Goal: Check status: Check status

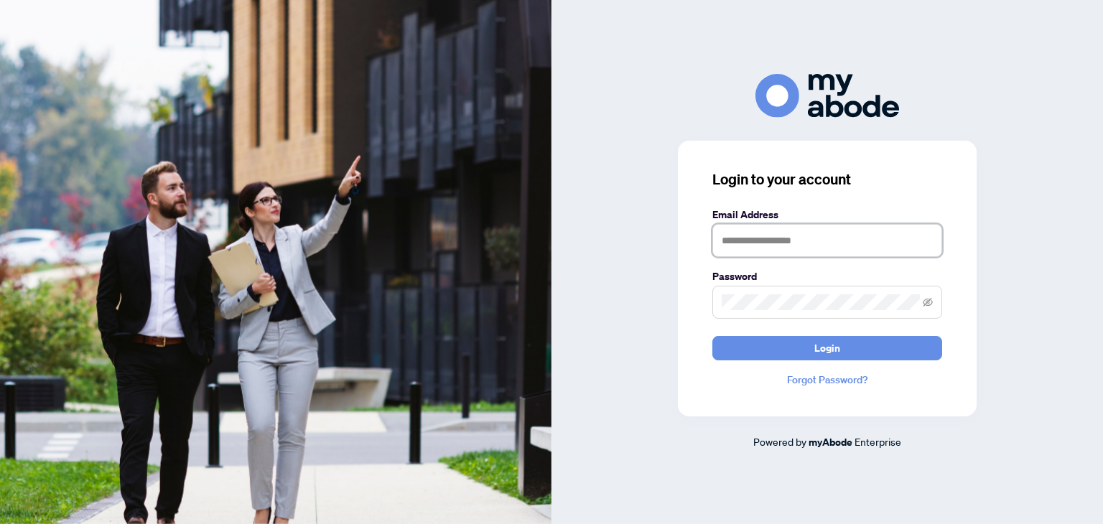
type input "**********"
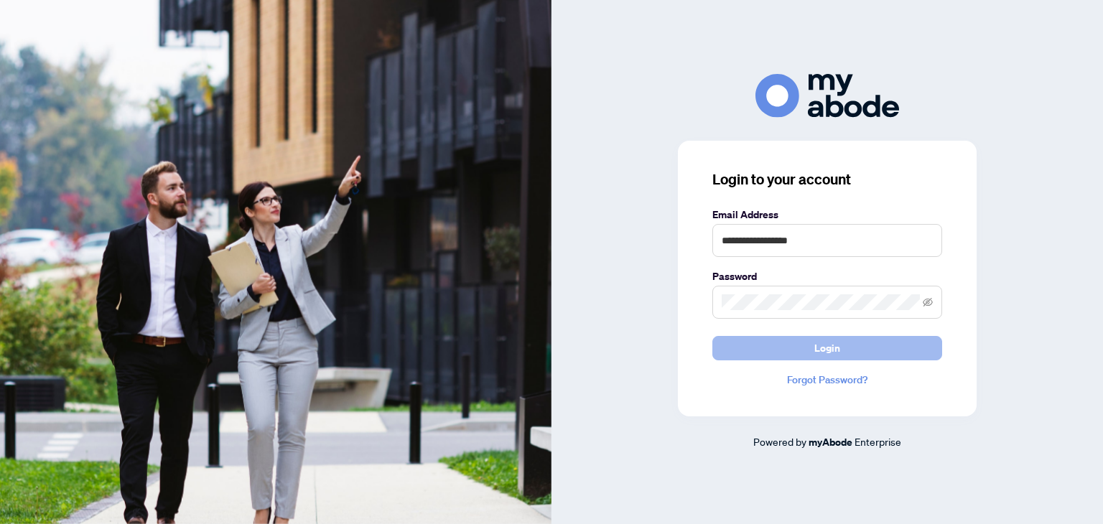
click at [841, 345] on button "Login" at bounding box center [827, 348] width 230 height 24
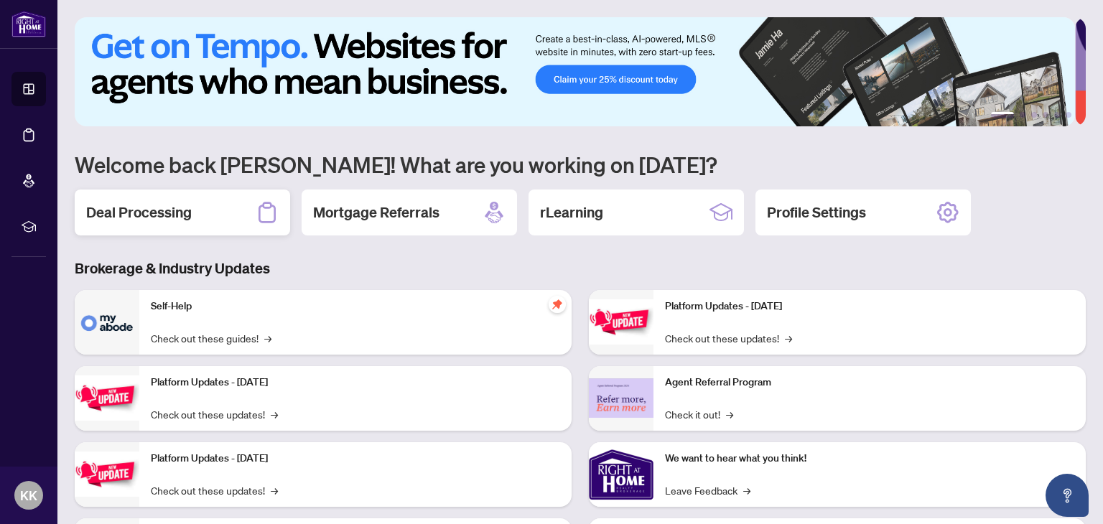
click at [207, 202] on div "Deal Processing" at bounding box center [182, 213] width 215 height 46
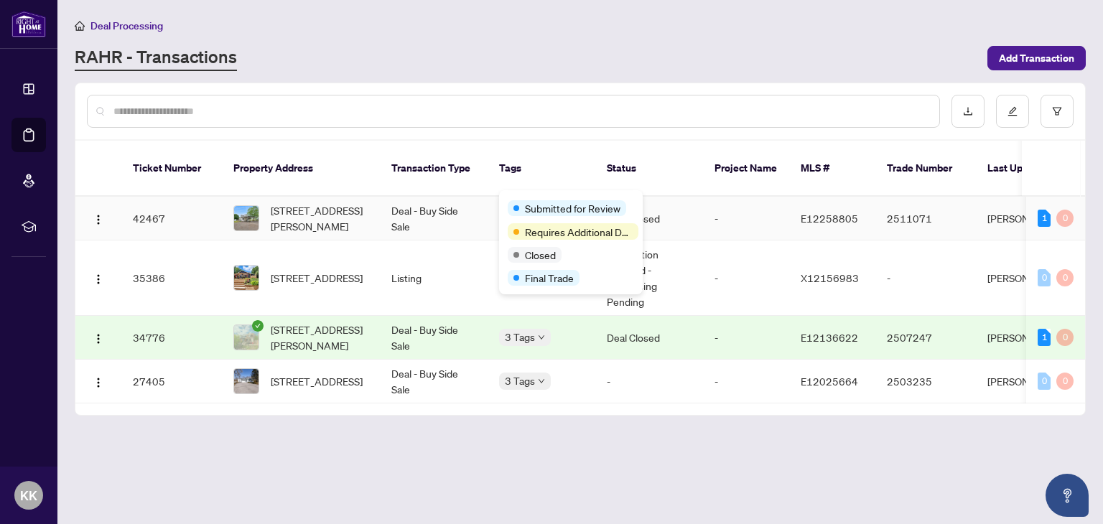
click at [528, 197] on div "Submitted for Review Requires Additional Docs Closed Final Trade" at bounding box center [571, 242] width 144 height 104
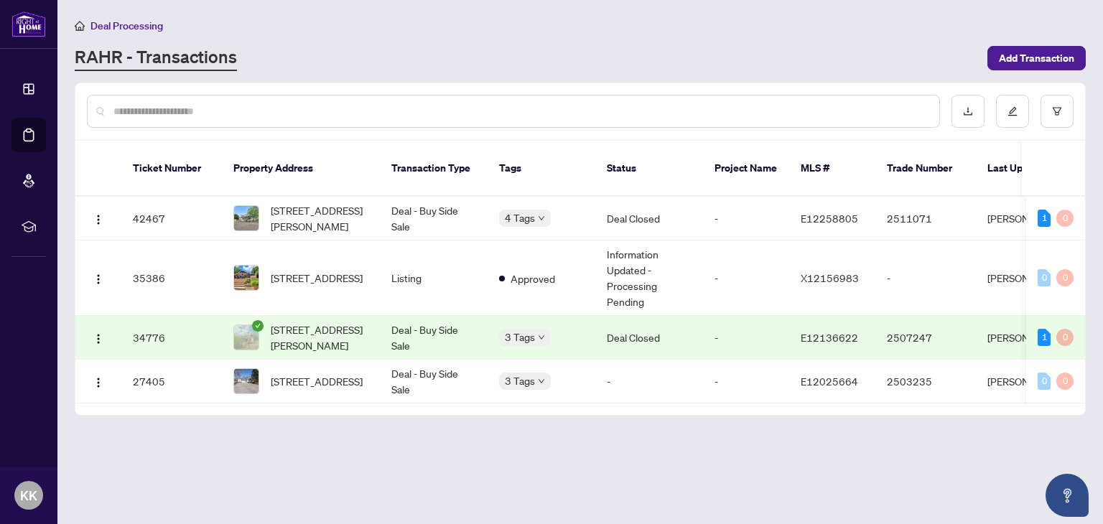
click at [535, 120] on div at bounding box center [513, 111] width 853 height 33
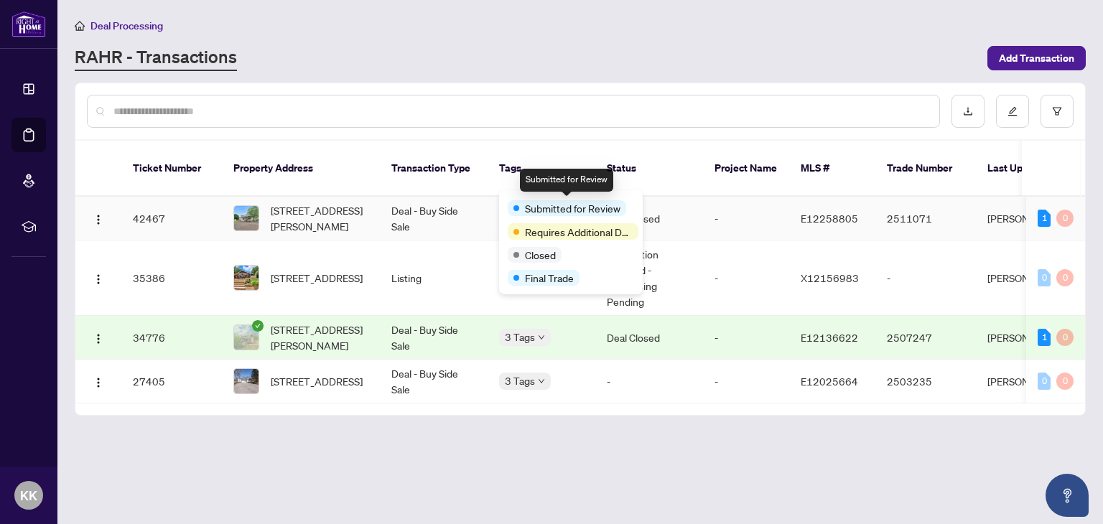
click at [535, 205] on span "Submitted for Review" at bounding box center [572, 208] width 95 height 16
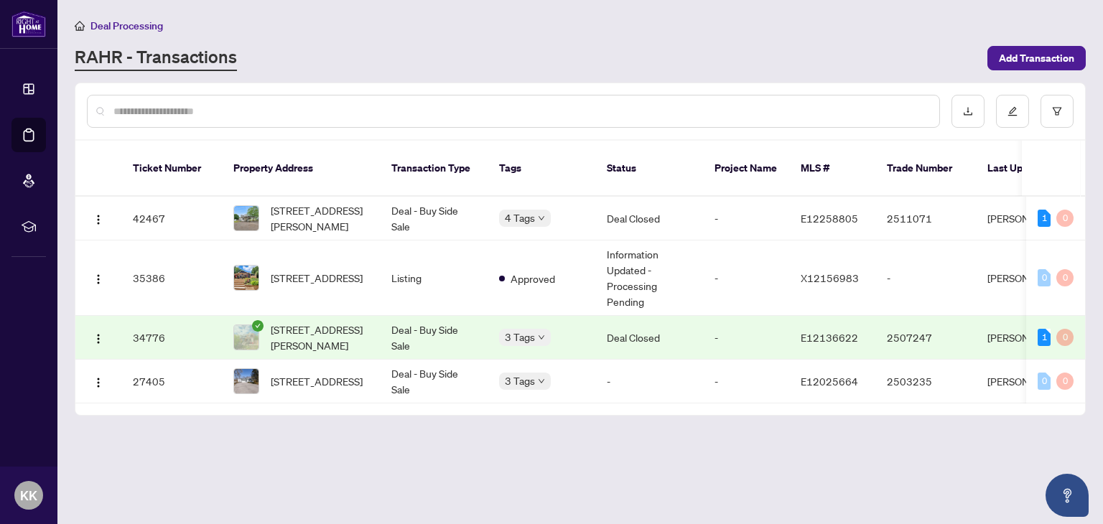
click at [289, 106] on input "text" at bounding box center [520, 111] width 814 height 16
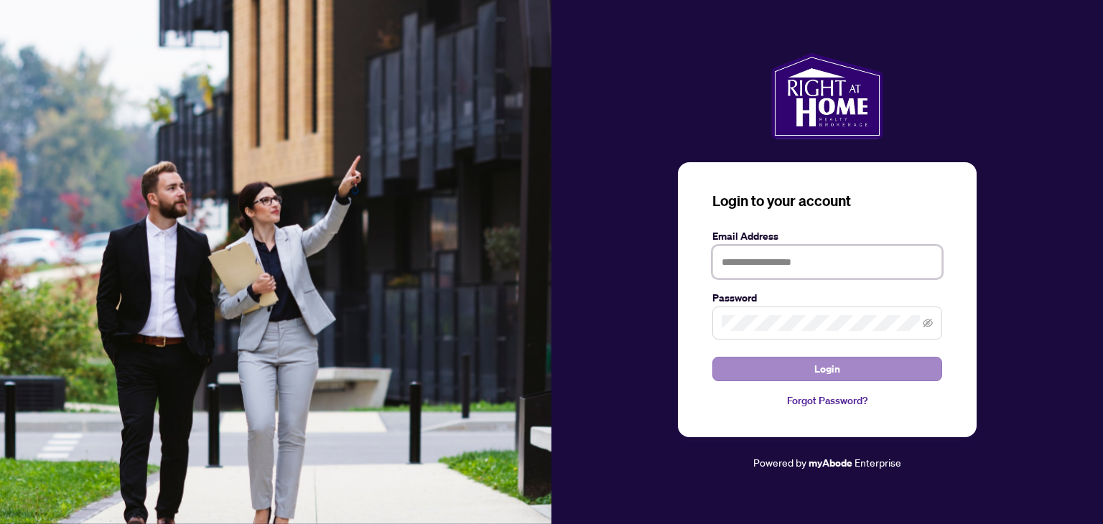
type input "**********"
click at [832, 360] on span "Login" at bounding box center [827, 368] width 26 height 23
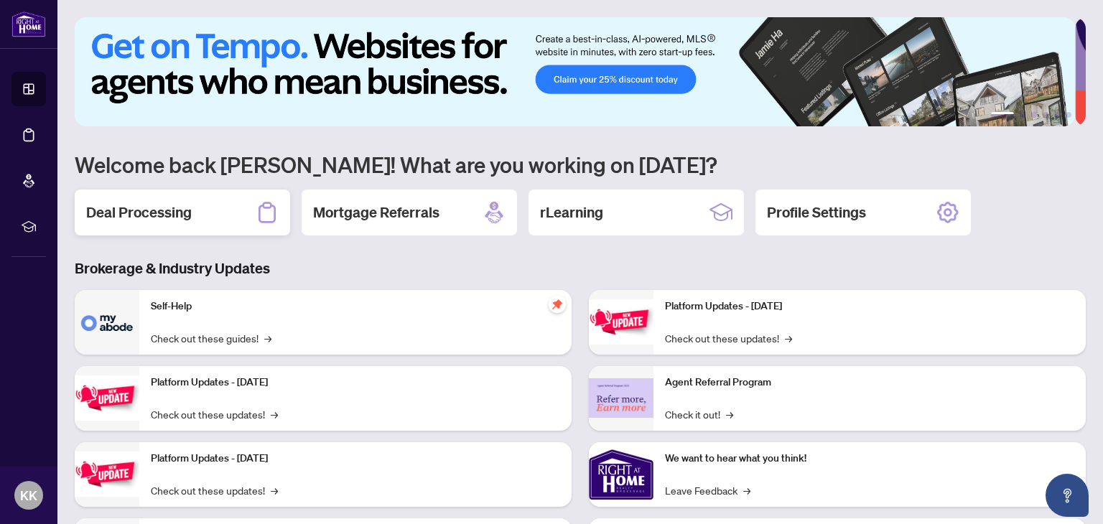
click at [165, 202] on h2 "Deal Processing" at bounding box center [139, 212] width 106 height 20
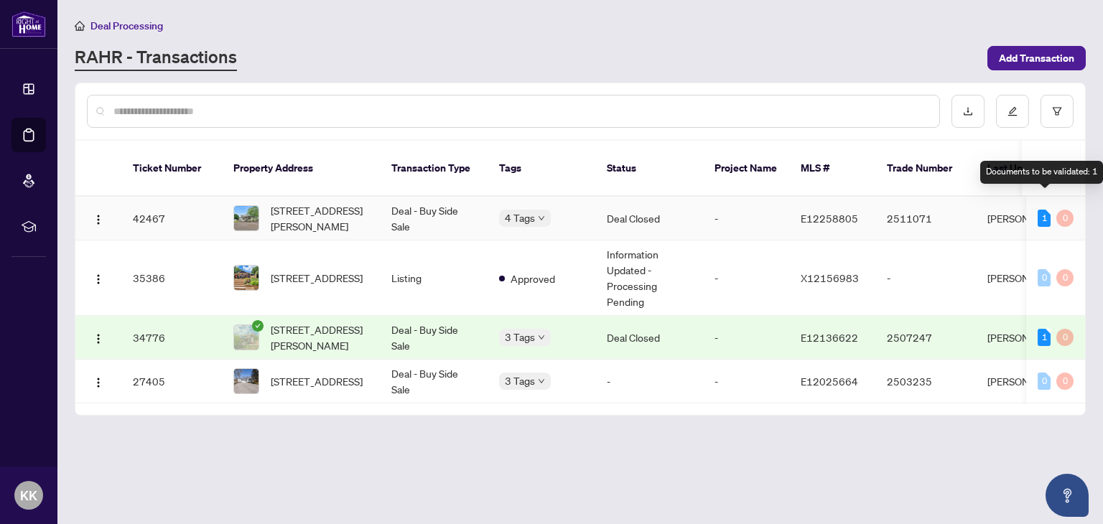
click at [1046, 210] on div "1" at bounding box center [1043, 218] width 13 height 17
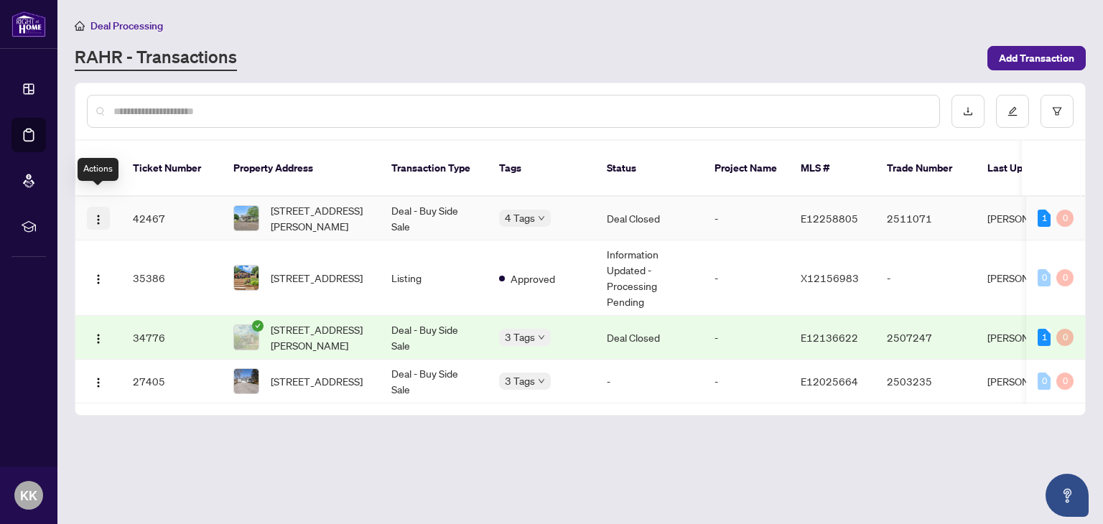
click at [100, 214] on img "button" at bounding box center [98, 219] width 11 height 11
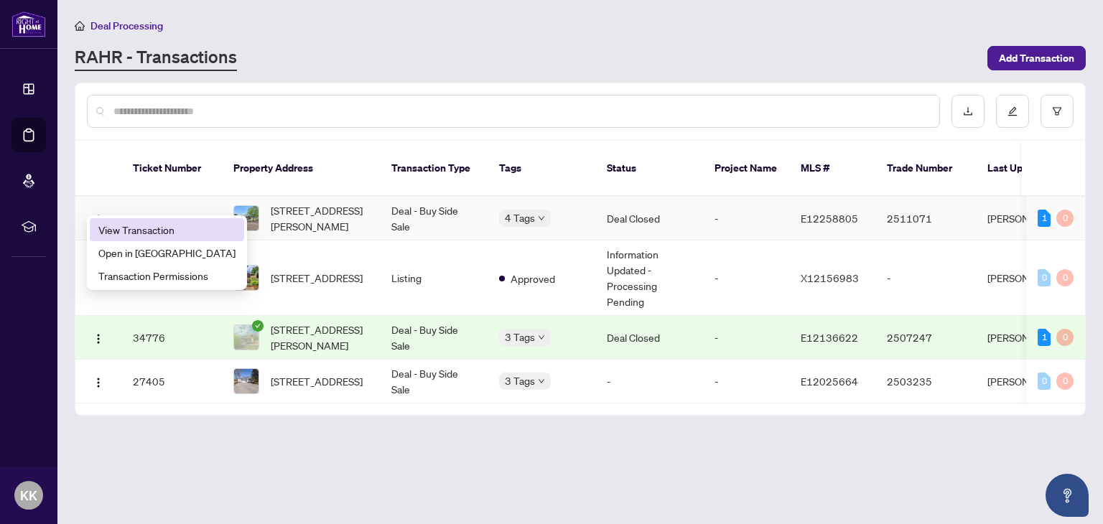
click at [154, 227] on span "View Transaction" at bounding box center [166, 230] width 137 height 16
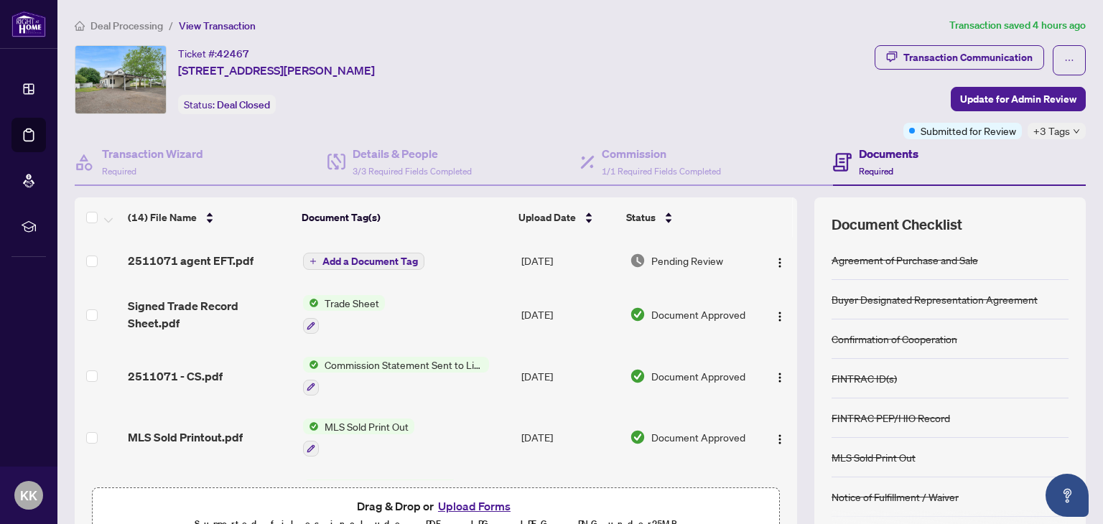
click at [686, 256] on span "Pending Review" at bounding box center [687, 261] width 72 height 16
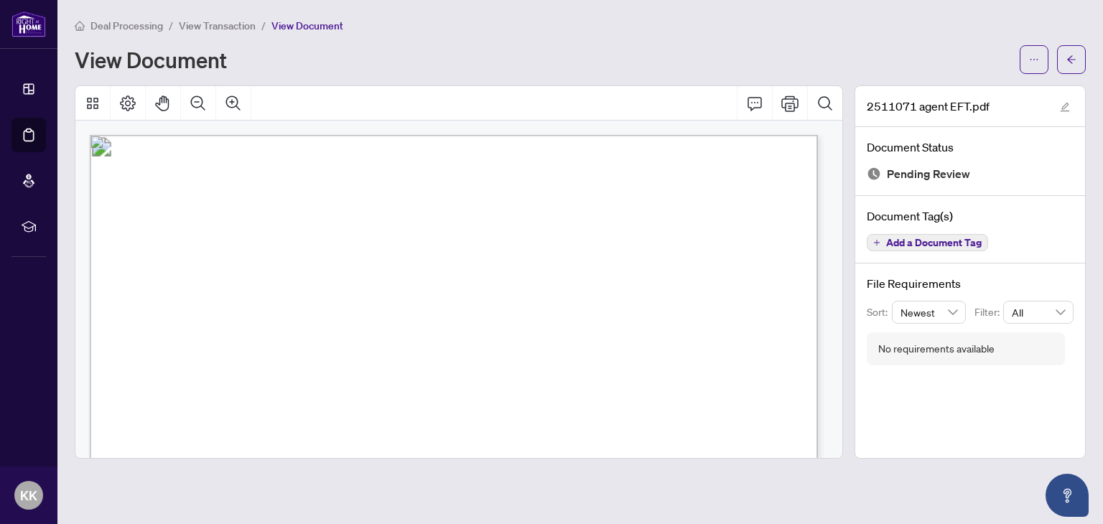
drag, startPoint x: 666, startPoint y: 224, endPoint x: 703, endPoint y: 226, distance: 37.4
click at [693, 226] on span "16,250.00" at bounding box center [673, 227] width 39 height 9
drag, startPoint x: 665, startPoint y: 302, endPoint x: 692, endPoint y: 295, distance: 27.5
click at [692, 295] on span "17,795.75" at bounding box center [673, 298] width 39 height 9
